Goal: Check status: Check status

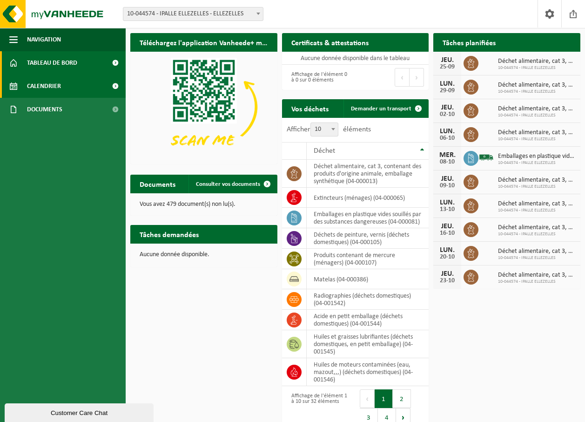
click at [50, 87] on span "Calendrier" at bounding box center [44, 85] width 34 height 23
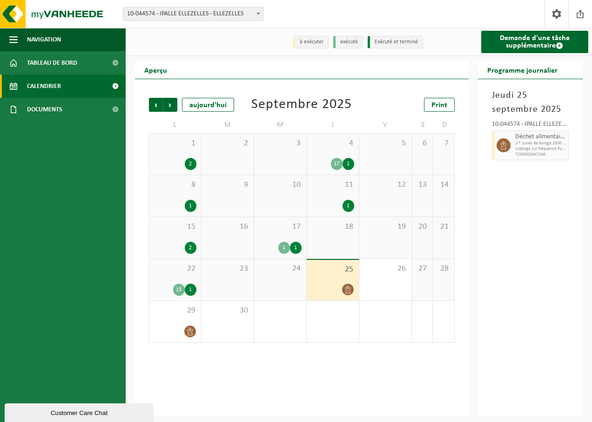
click at [295, 290] on div "24" at bounding box center [280, 279] width 52 height 41
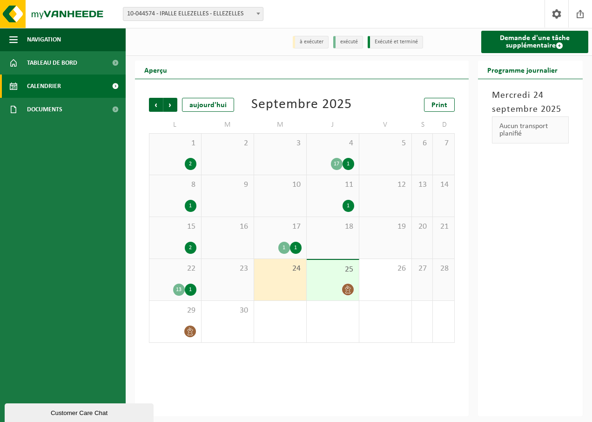
click at [344, 289] on icon at bounding box center [348, 289] width 8 height 8
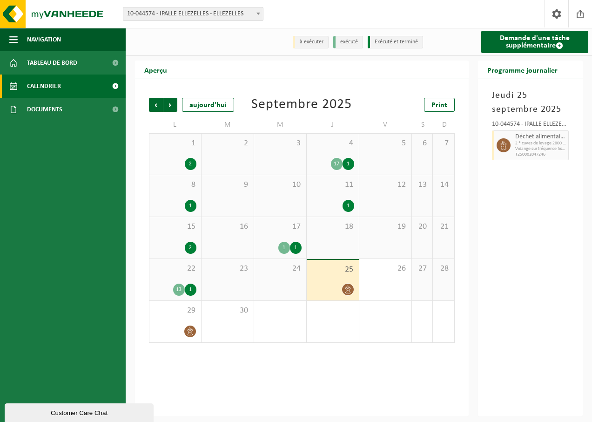
click at [175, 290] on div "13" at bounding box center [179, 290] width 12 height 12
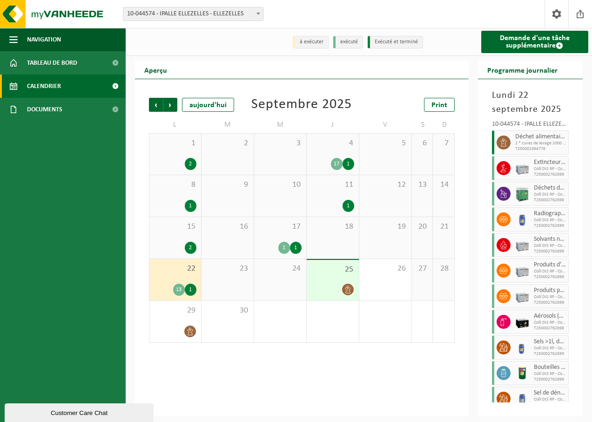
click at [191, 289] on div "1" at bounding box center [191, 290] width 12 height 12
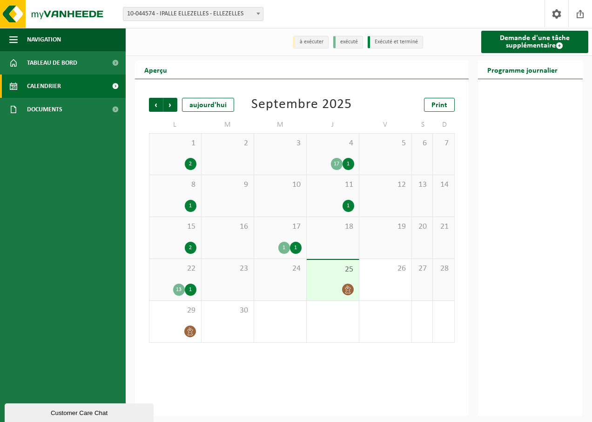
click at [292, 249] on div "1" at bounding box center [296, 248] width 12 height 12
